Goal: Find specific page/section: Find specific page/section

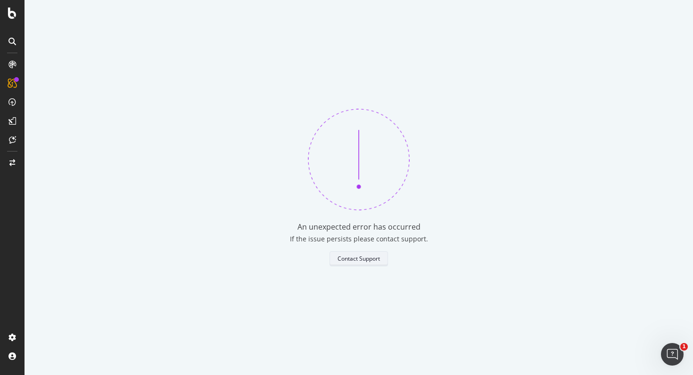
click at [338, 261] on div "Contact Support" at bounding box center [358, 259] width 42 height 8
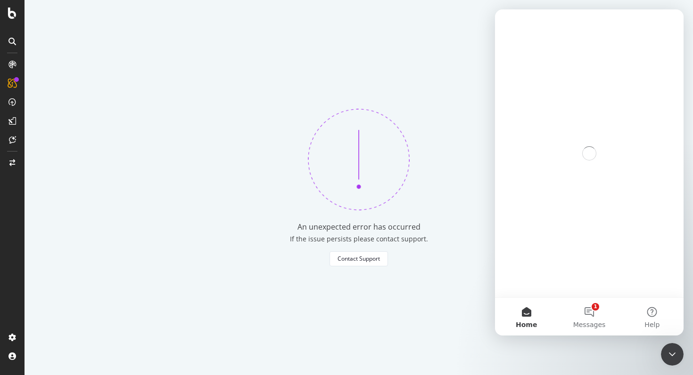
click at [256, 189] on div "An unexpected error has occurred If the issue persists please contact support. …" at bounding box center [358, 187] width 668 height 375
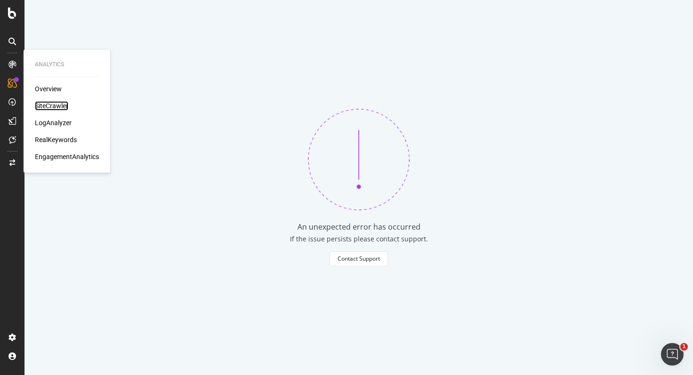
click at [56, 106] on div "SiteCrawler" at bounding box center [51, 105] width 33 height 9
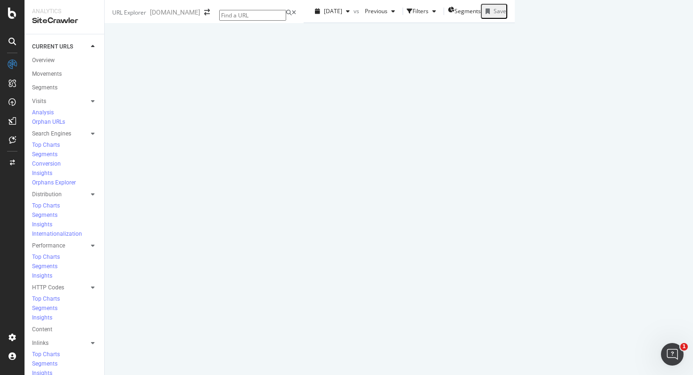
click at [15, 42] on icon at bounding box center [12, 42] width 8 height 8
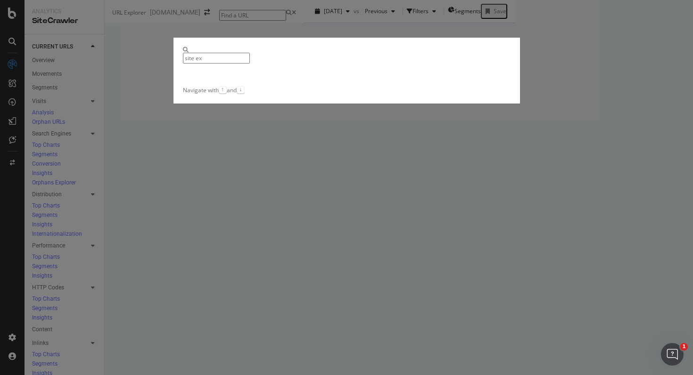
type input "site ex"
click at [414, 26] on div "site ex Navigate with ↑ and ↓" at bounding box center [346, 187] width 693 height 375
